Goal: Find specific page/section: Find specific page/section

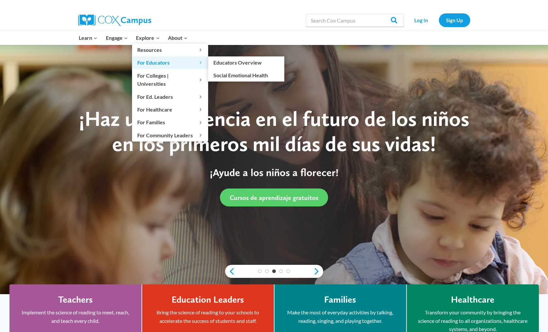
click at [154, 64] on span "For Educators Expand" at bounding box center [170, 62] width 66 height 8
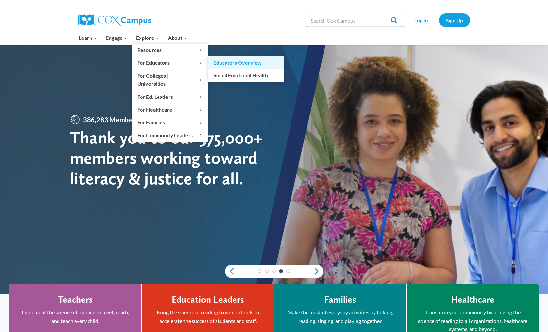
click at [232, 63] on link "Educators Overview" at bounding box center [246, 63] width 76 height 12
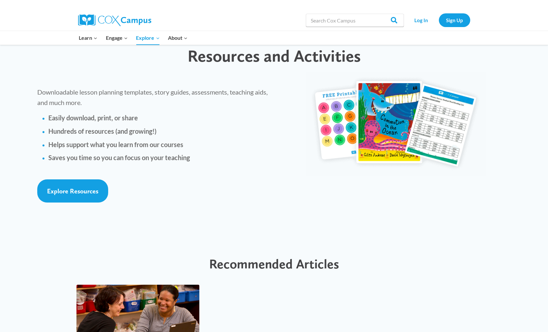
scroll to position [1437, 0]
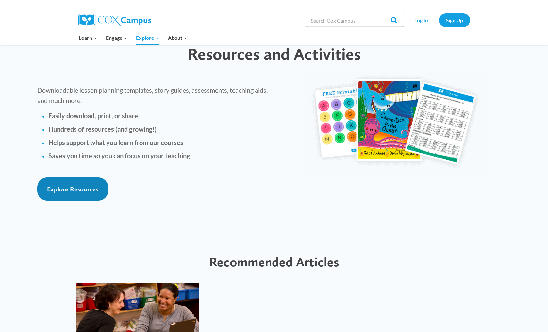
click at [64, 186] on span "Explore Resources" at bounding box center [72, 190] width 51 height 8
